Goal: Find specific page/section: Find specific page/section

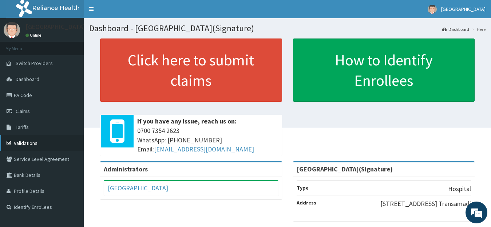
click at [27, 145] on link "Validations" at bounding box center [42, 143] width 84 height 16
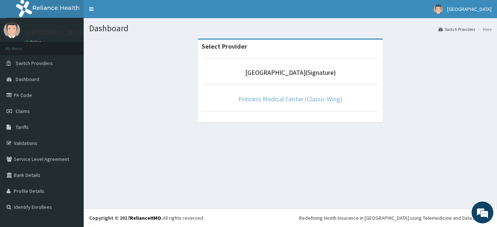
click at [289, 98] on link "Princess Medical Center (Classic Wing)" at bounding box center [290, 99] width 104 height 8
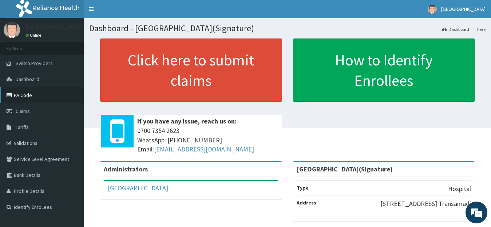
click at [25, 94] on link "PA Code" at bounding box center [42, 95] width 84 height 16
